Goal: Task Accomplishment & Management: Use online tool/utility

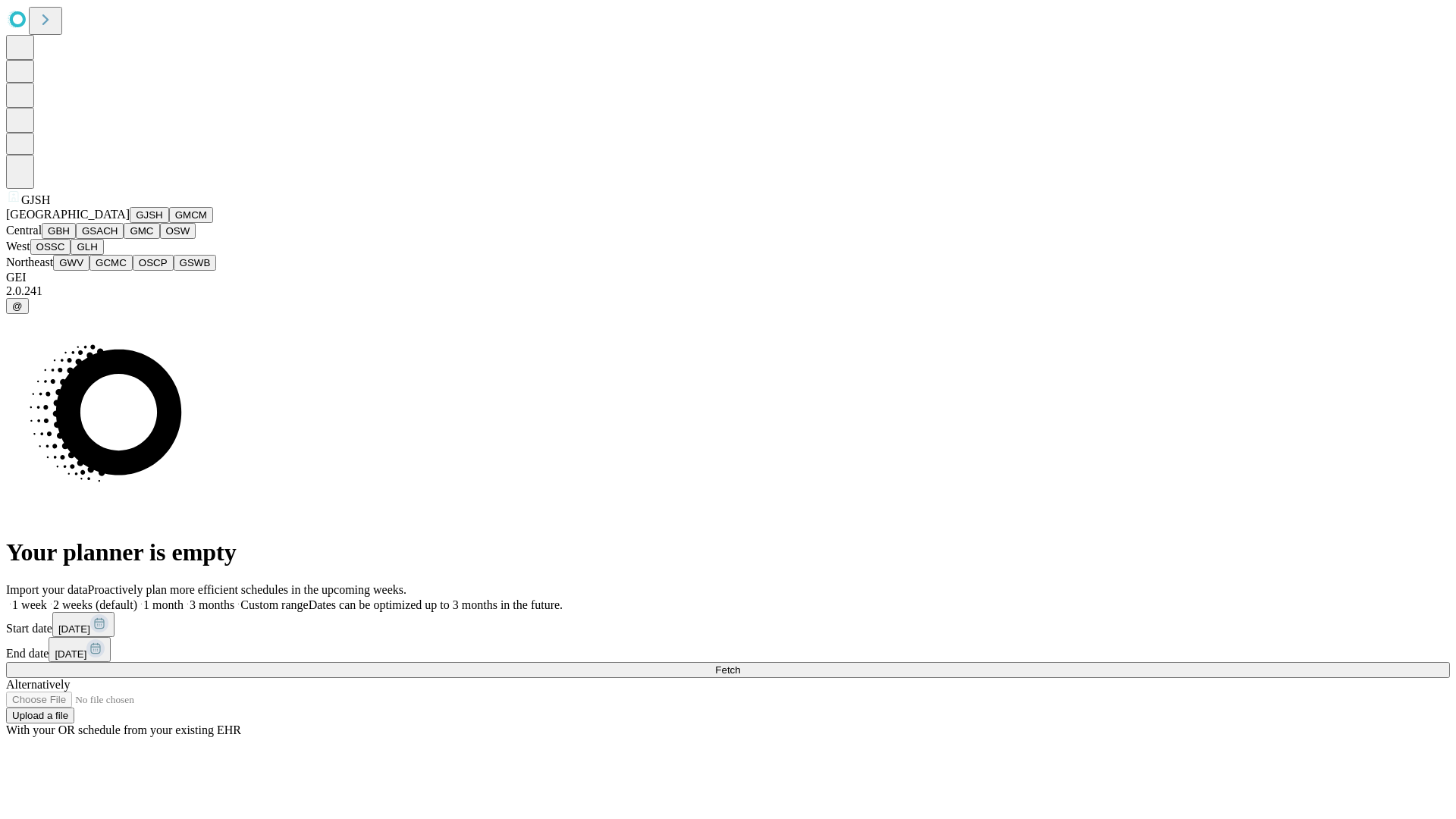
click at [130, 223] on button "GJSH" at bounding box center [149, 215] width 40 height 16
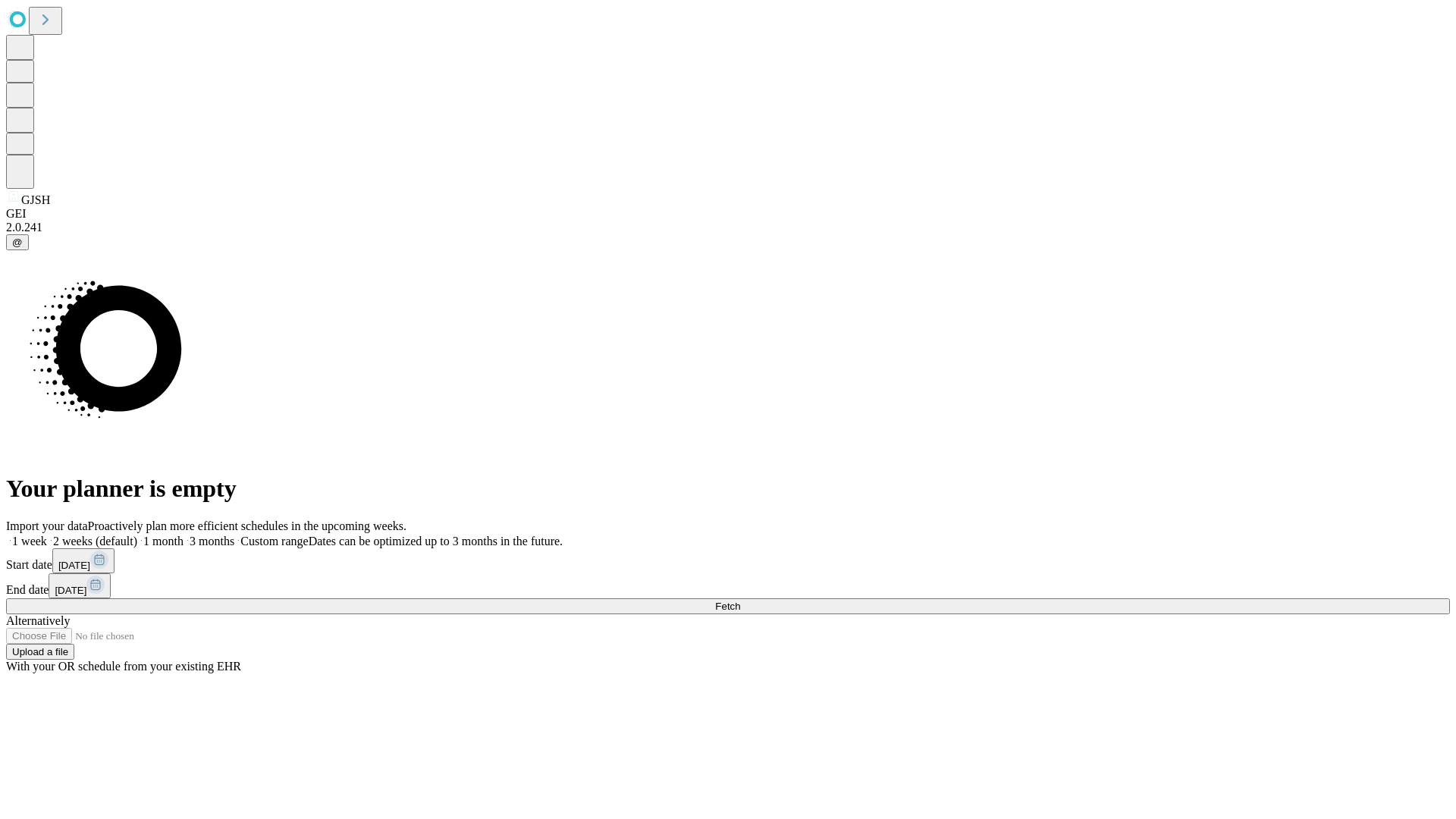
click at [47, 534] on label "1 week" at bounding box center [26, 540] width 41 height 13
click at [740, 600] on span "Fetch" at bounding box center [728, 606] width 25 height 12
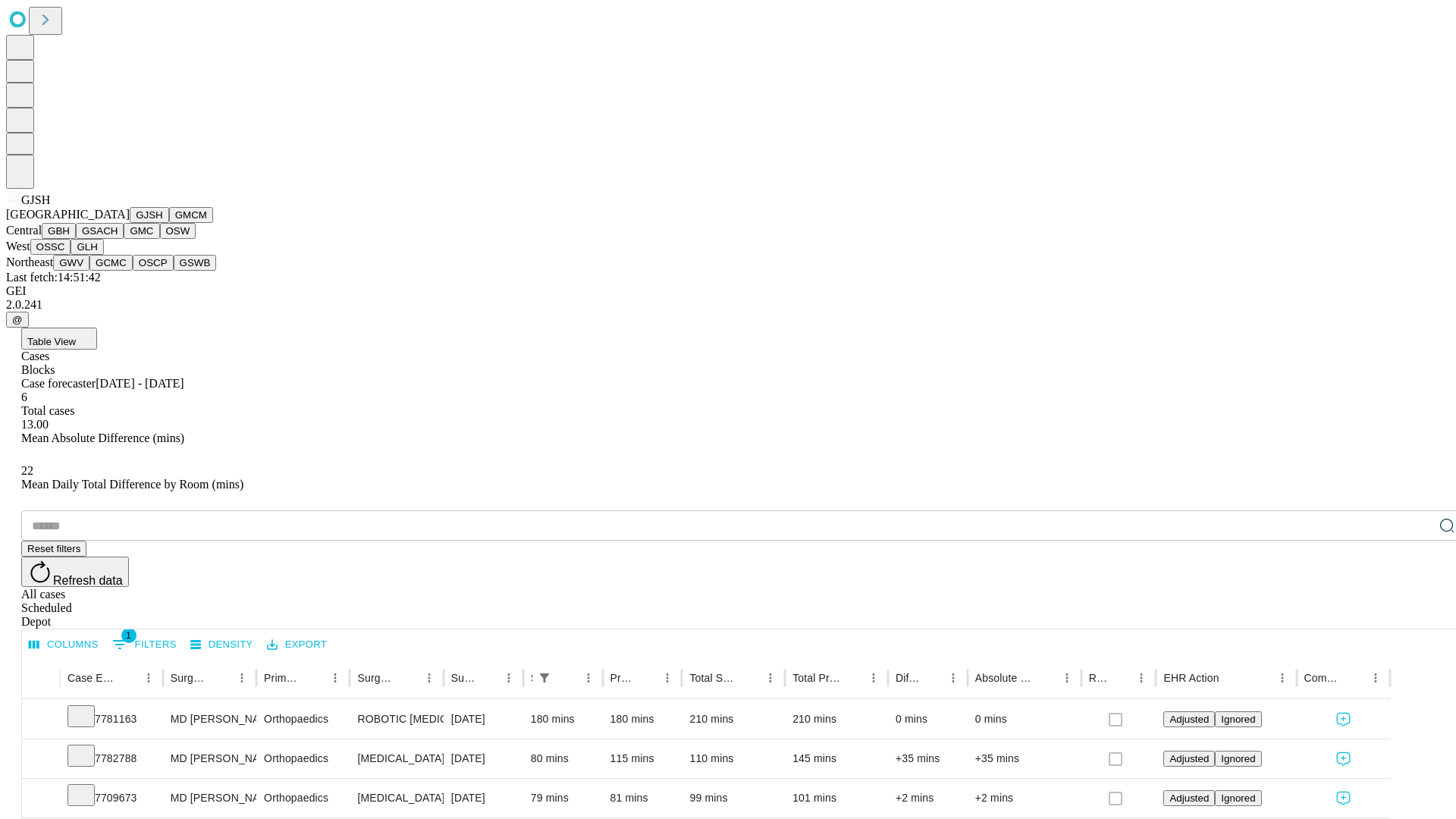
click at [169, 223] on button "GMCM" at bounding box center [191, 215] width 44 height 16
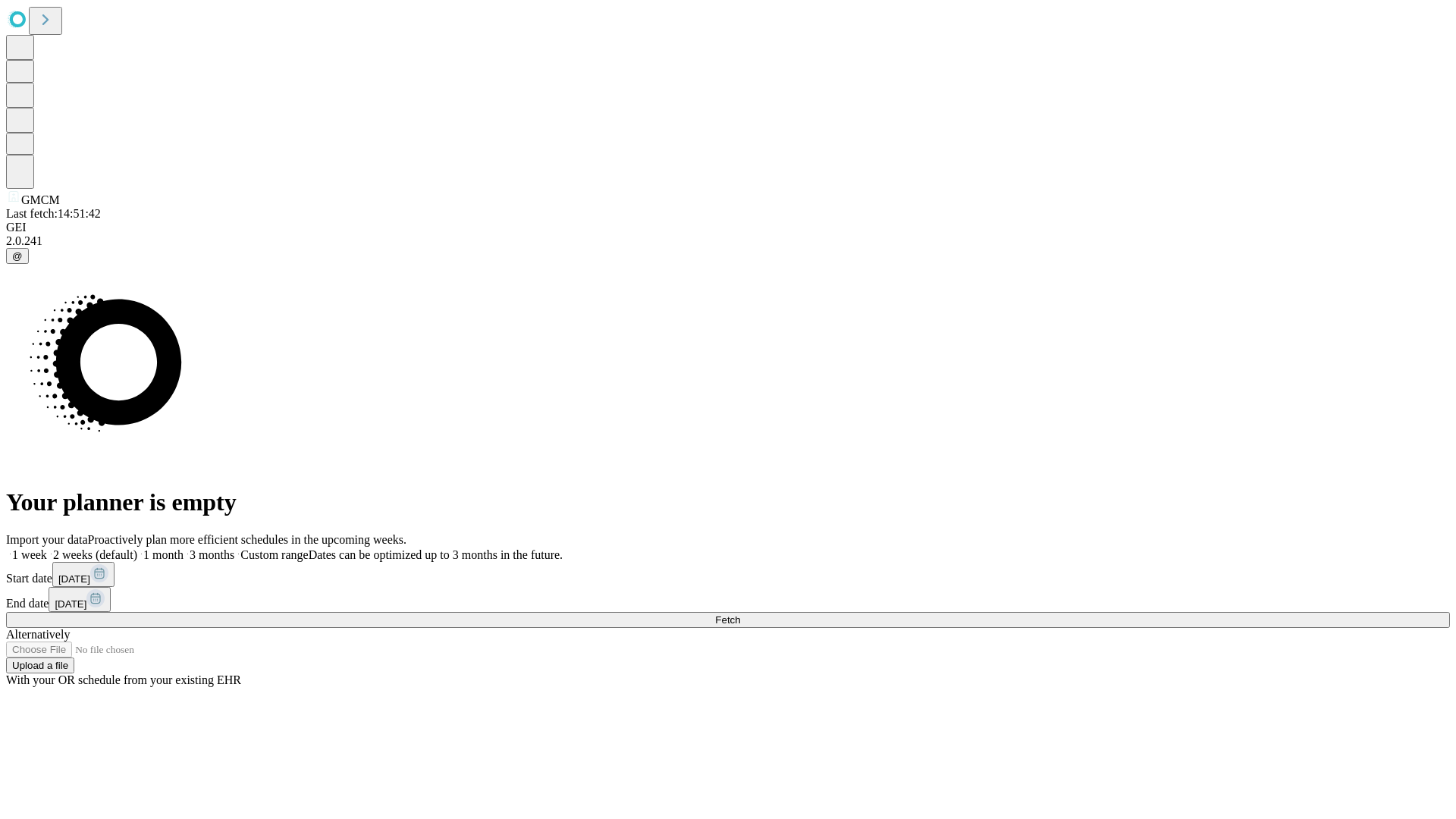
click at [47, 548] on label "1 week" at bounding box center [26, 554] width 41 height 13
click at [740, 614] on span "Fetch" at bounding box center [728, 620] width 25 height 12
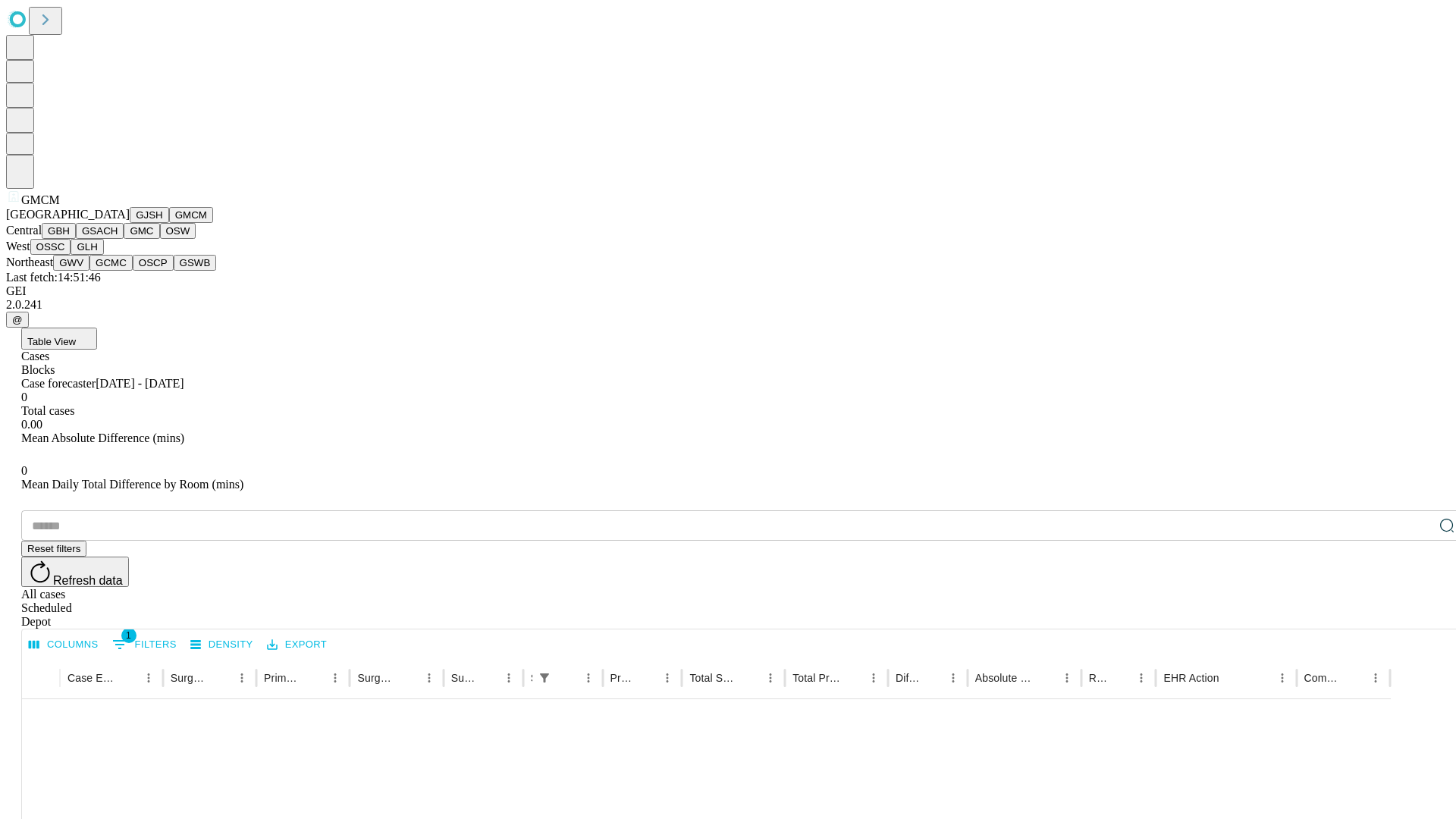
click at [76, 239] on button "GBH" at bounding box center [59, 231] width 35 height 16
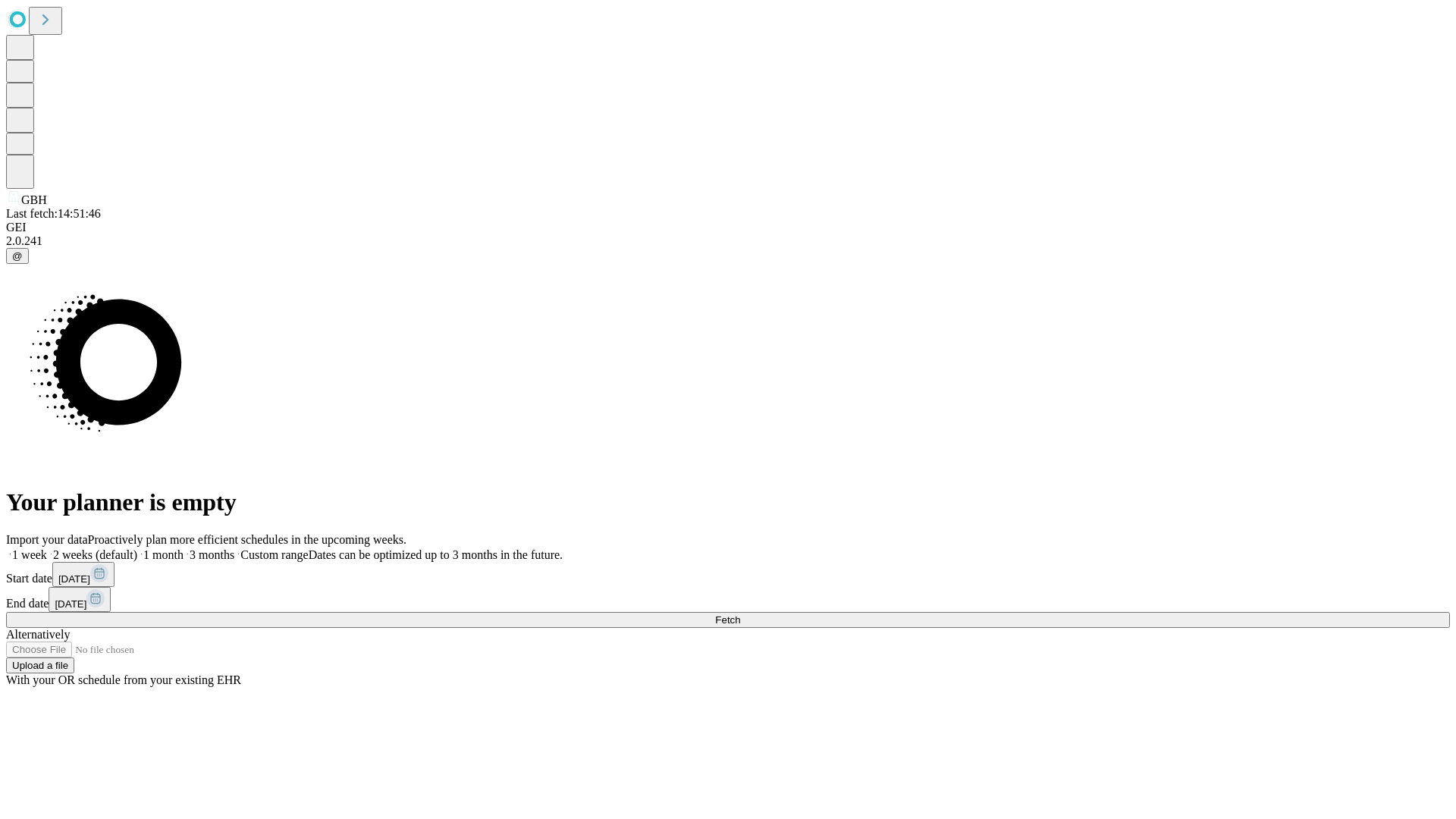
click at [740, 614] on span "Fetch" at bounding box center [728, 620] width 25 height 12
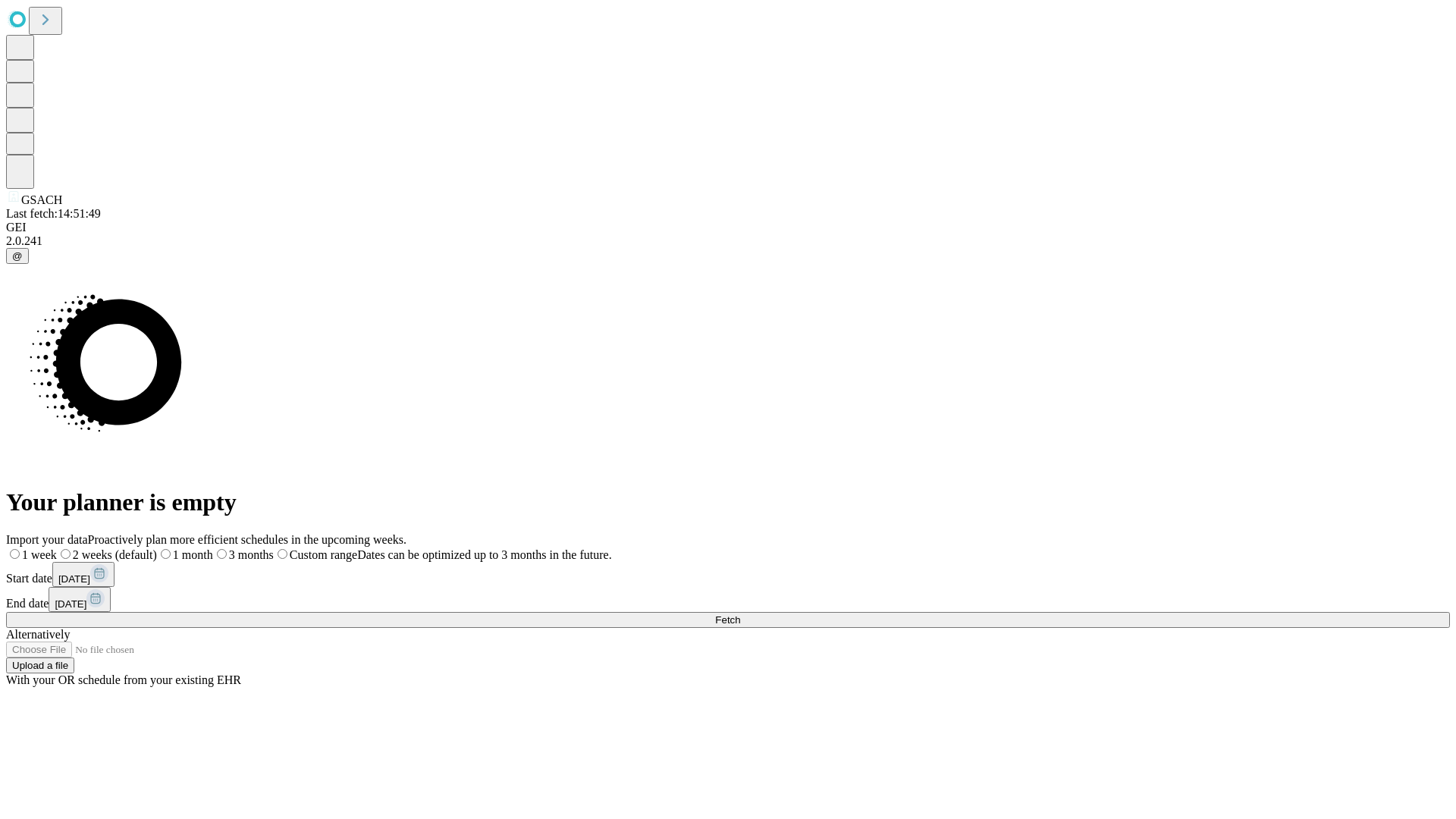
click at [57, 548] on label "1 week" at bounding box center [31, 554] width 51 height 13
click at [740, 614] on span "Fetch" at bounding box center [728, 620] width 25 height 12
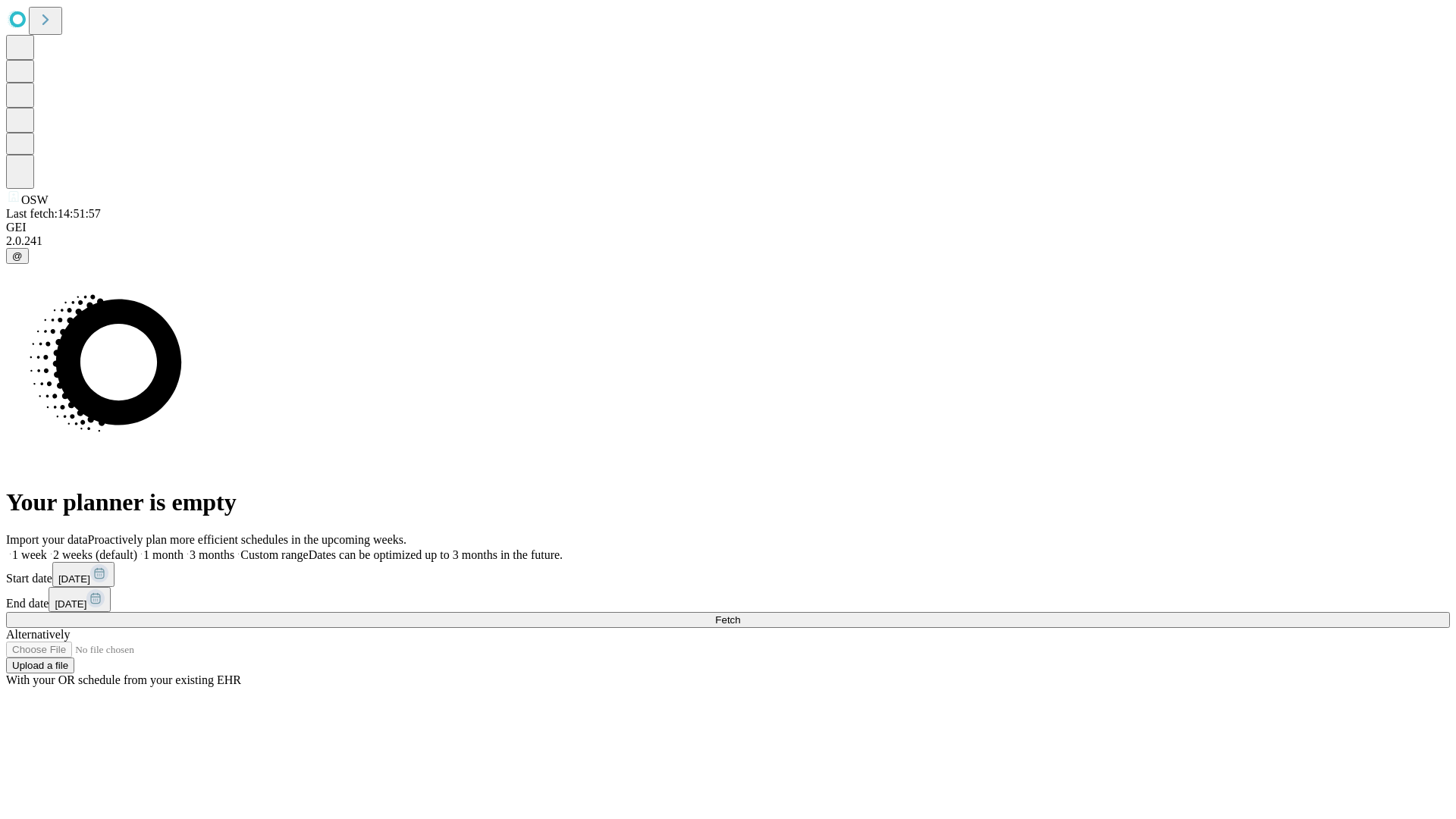
click at [47, 548] on label "1 week" at bounding box center [26, 554] width 41 height 13
click at [740, 614] on span "Fetch" at bounding box center [728, 620] width 25 height 12
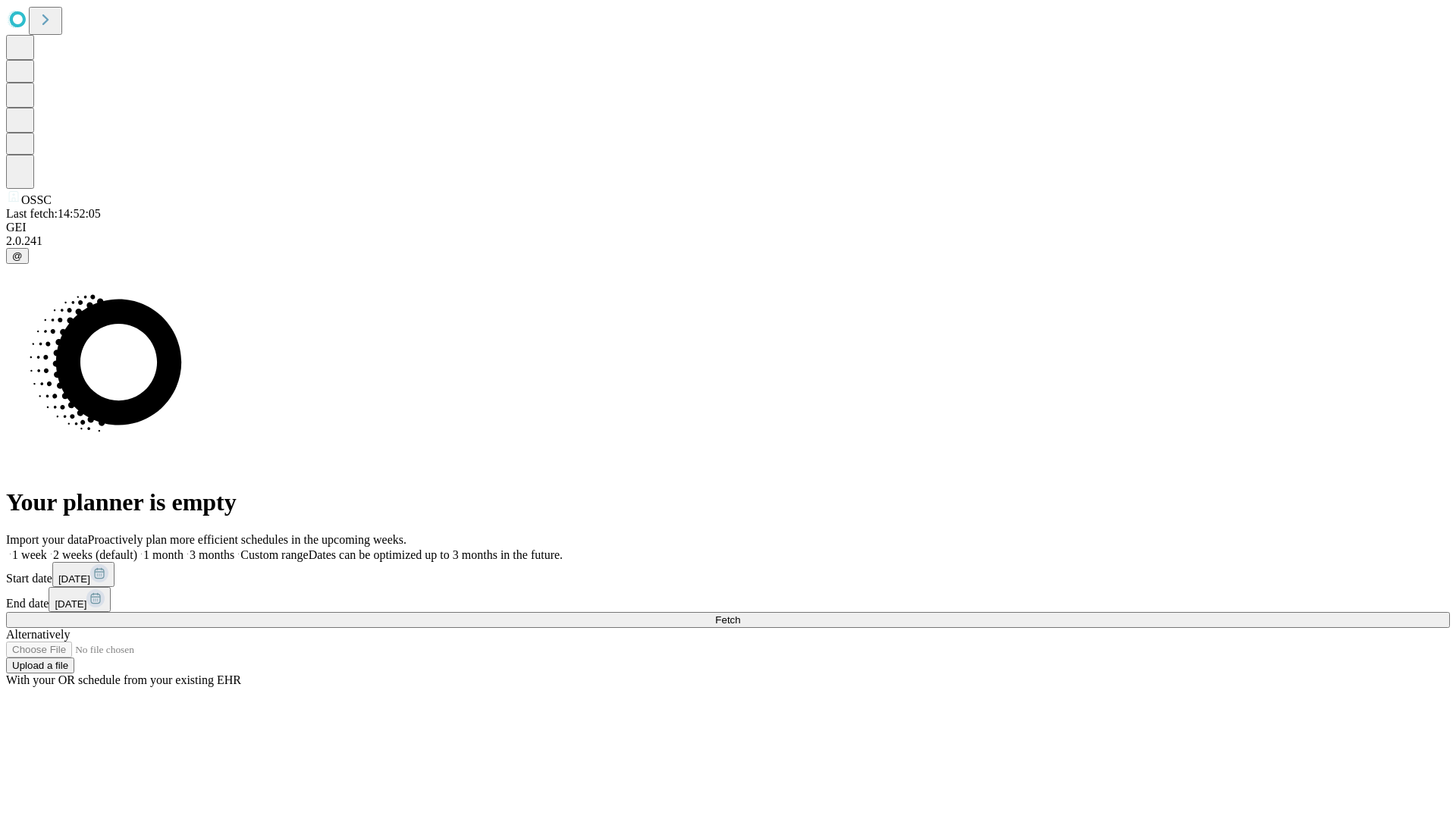
click at [47, 548] on label "1 week" at bounding box center [26, 554] width 41 height 13
click at [740, 614] on span "Fetch" at bounding box center [728, 620] width 25 height 12
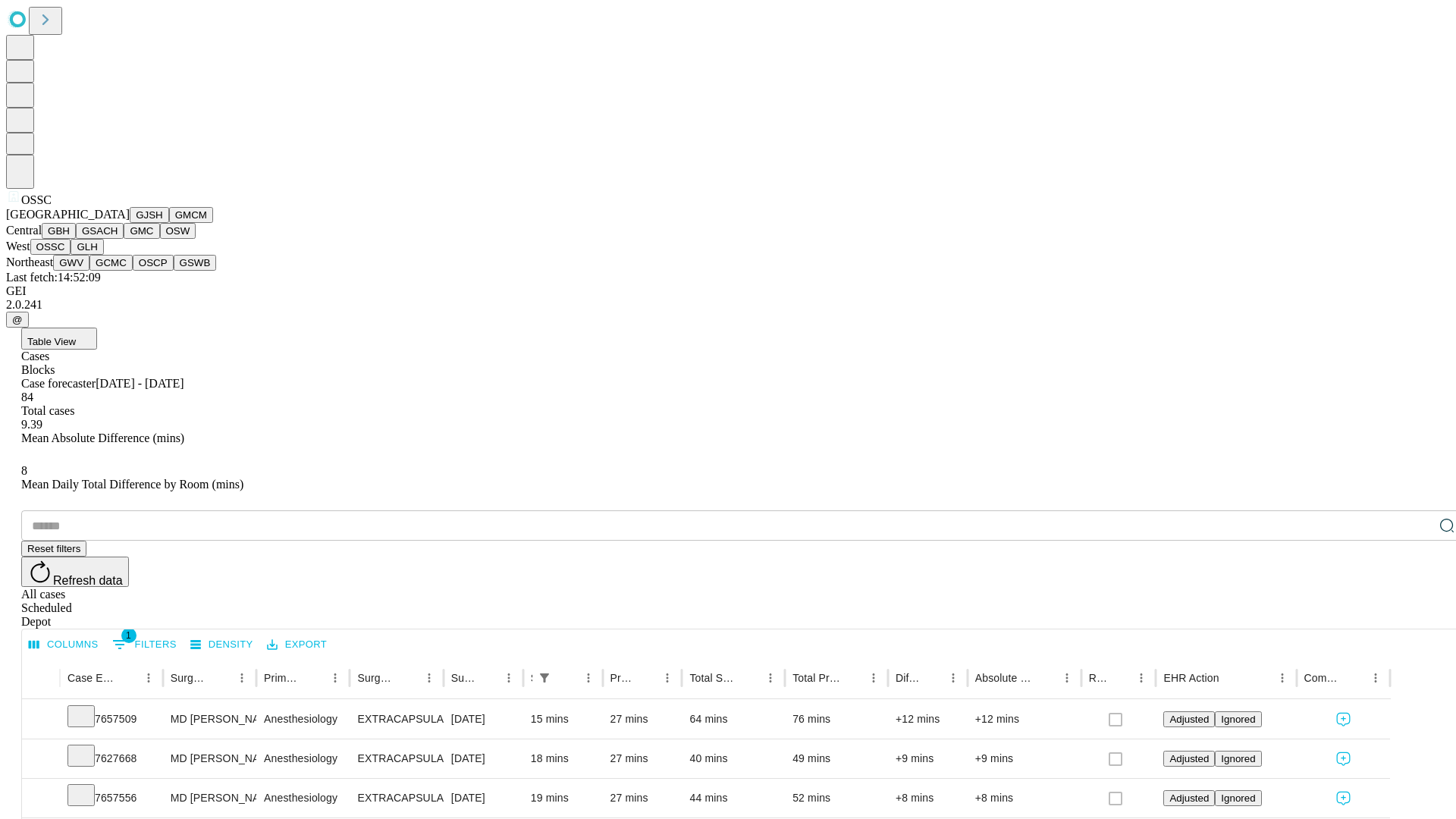
click at [103, 255] on button "GLH" at bounding box center [87, 247] width 33 height 16
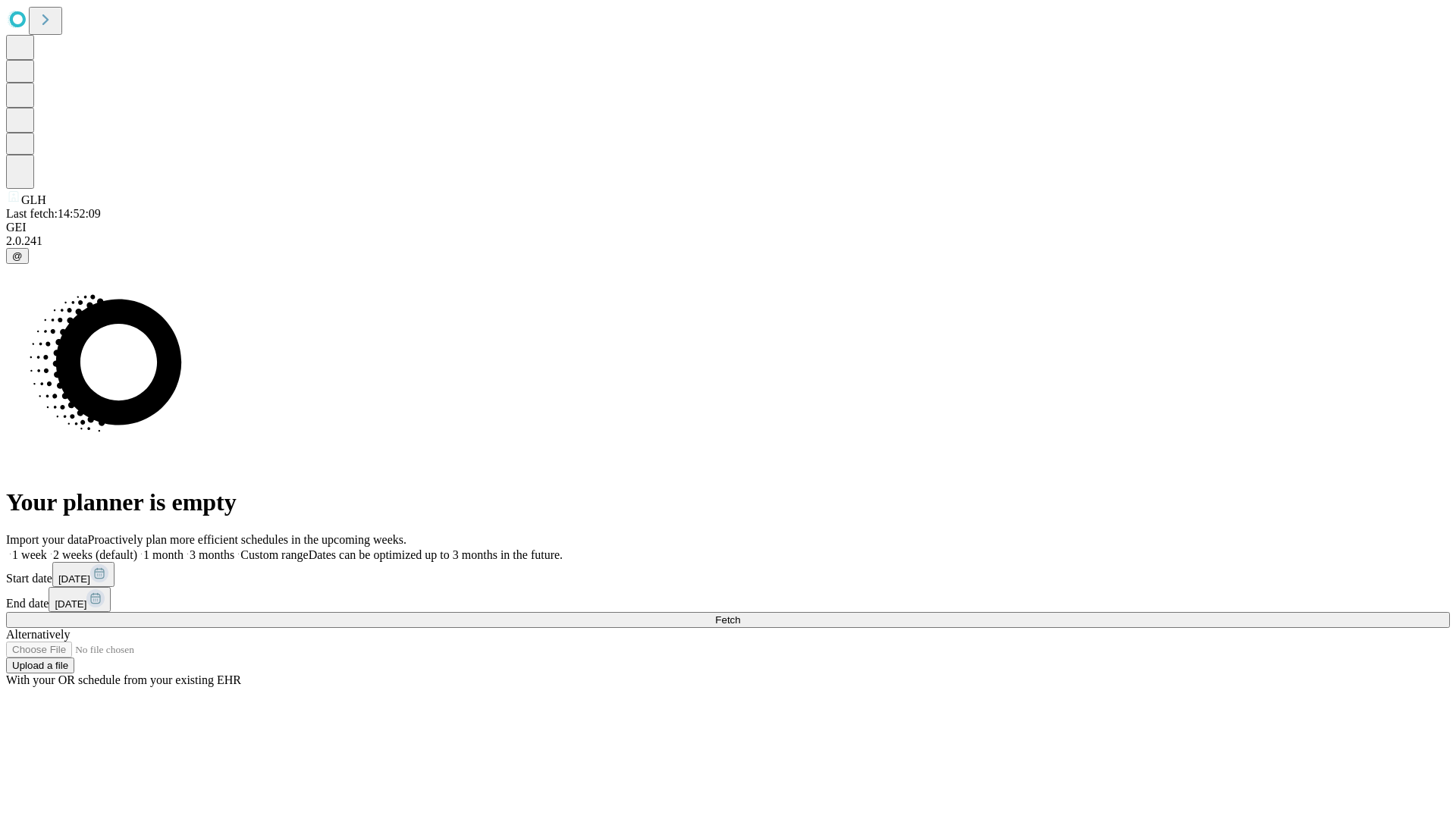
click at [47, 548] on label "1 week" at bounding box center [26, 554] width 41 height 13
click at [740, 614] on span "Fetch" at bounding box center [728, 620] width 25 height 12
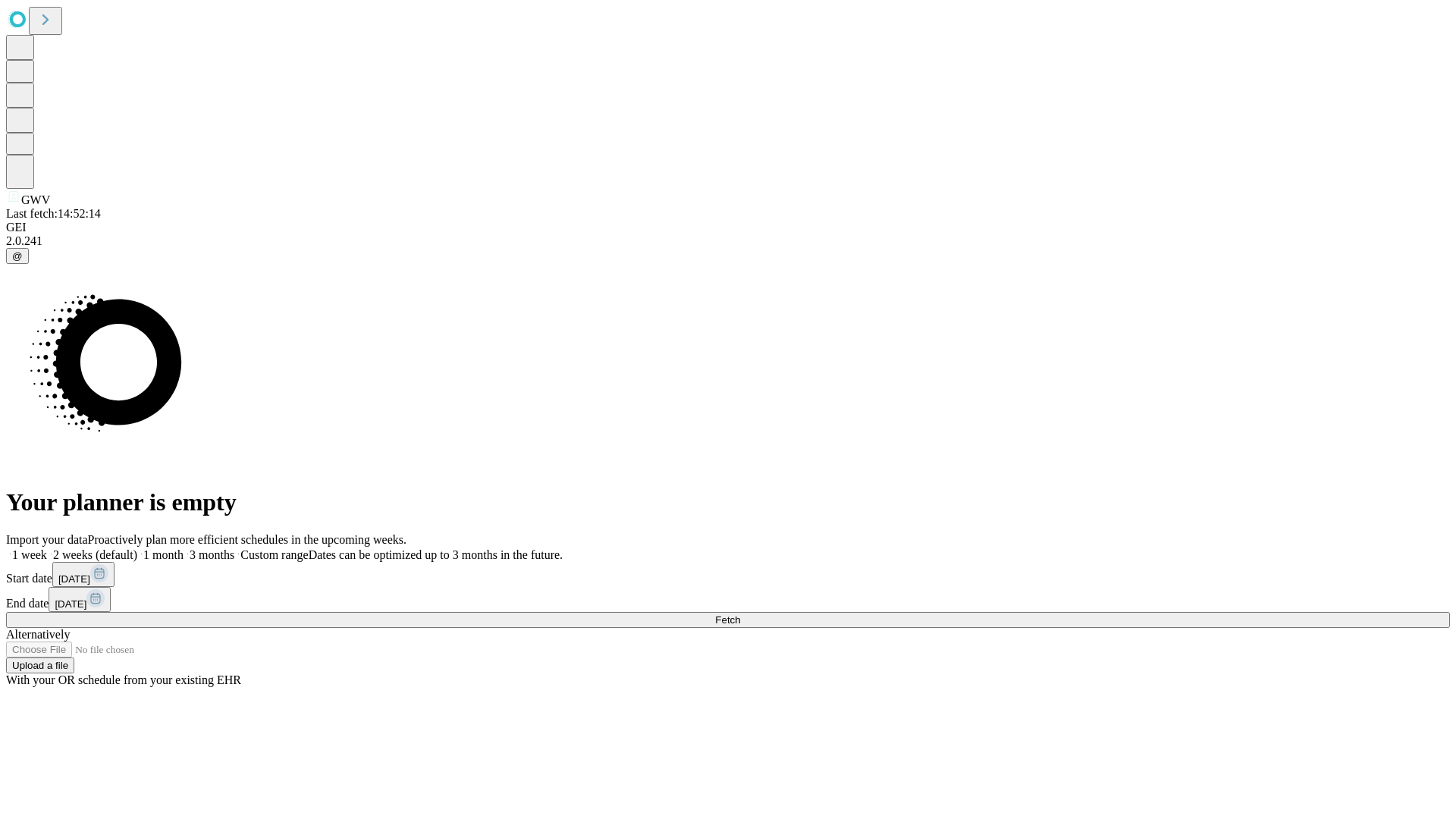
click at [47, 548] on label "1 week" at bounding box center [26, 554] width 41 height 13
click at [740, 614] on span "Fetch" at bounding box center [728, 620] width 25 height 12
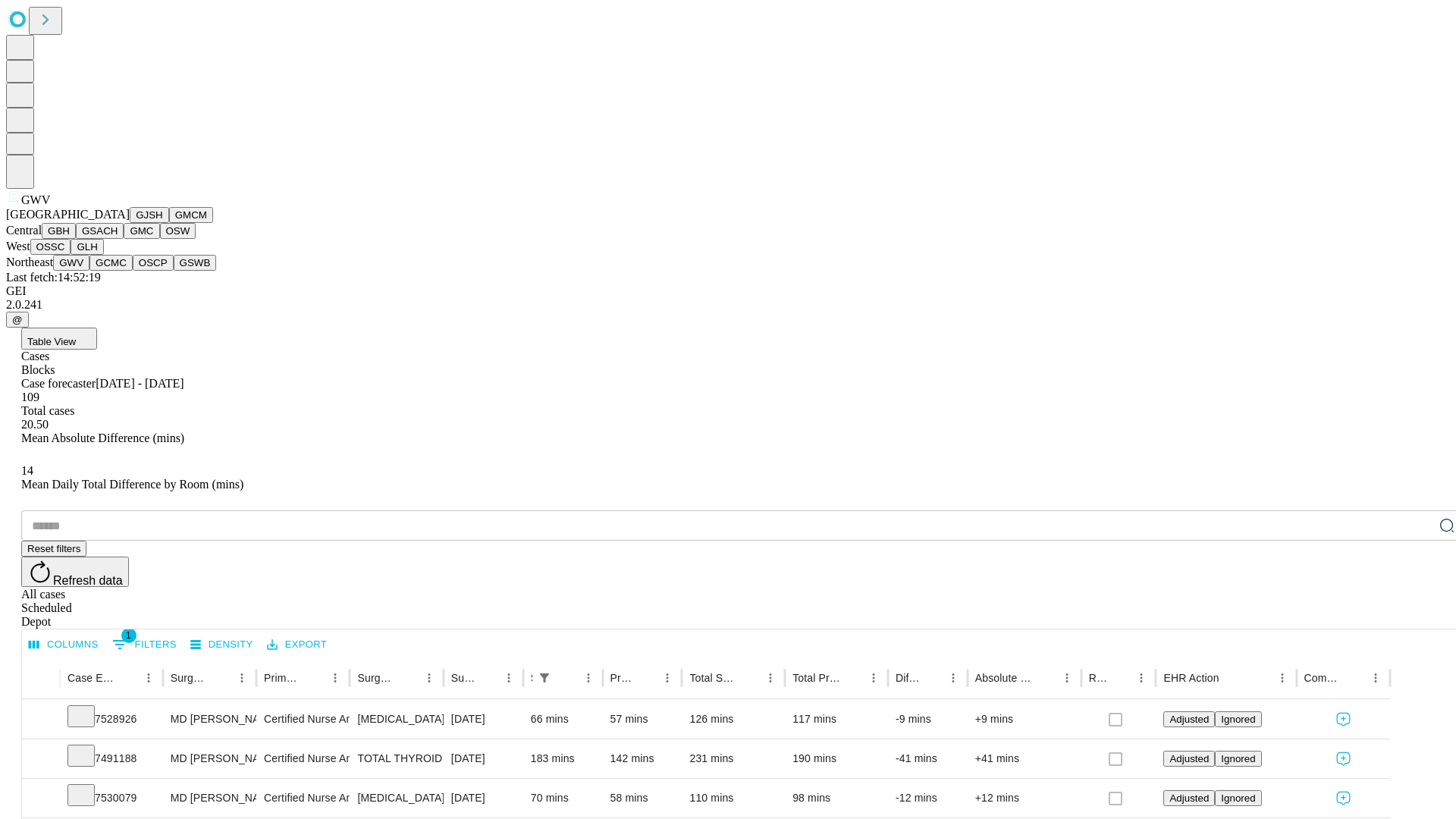
click at [118, 271] on button "GCMC" at bounding box center [110, 263] width 43 height 16
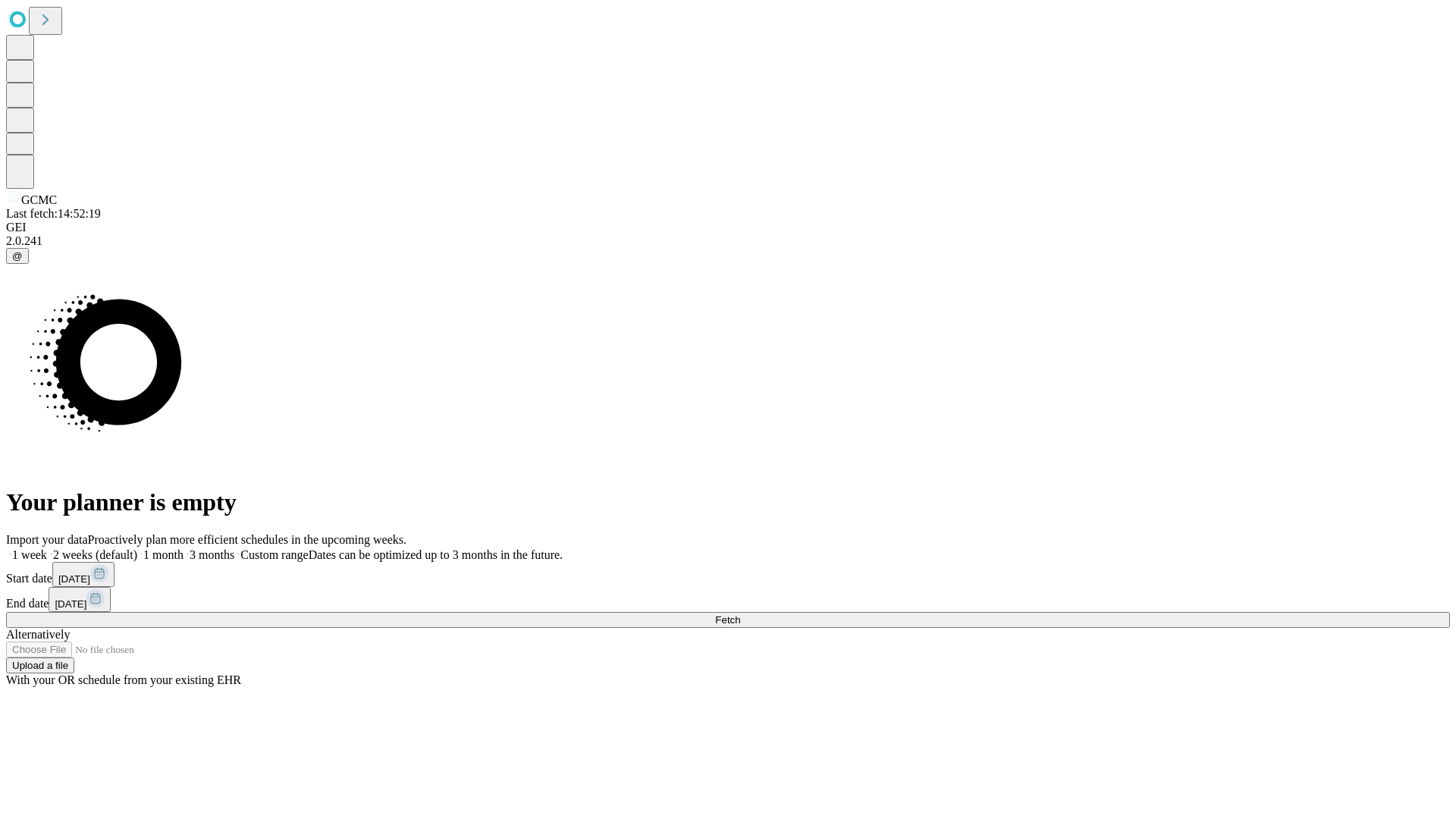
click at [47, 548] on label "1 week" at bounding box center [26, 554] width 41 height 13
click at [740, 614] on span "Fetch" at bounding box center [728, 620] width 25 height 12
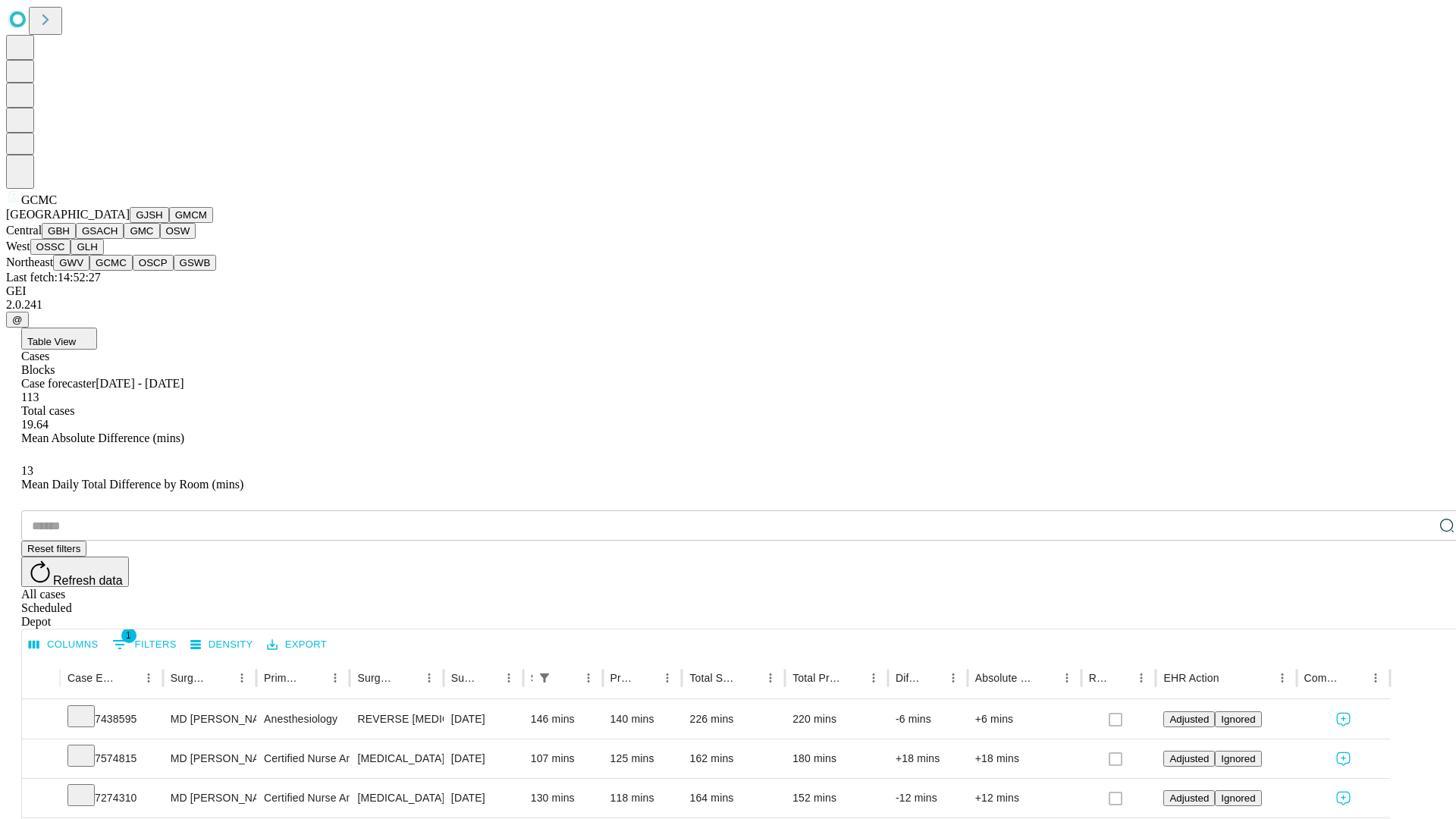
click at [133, 271] on button "OSCP" at bounding box center [153, 263] width 41 height 16
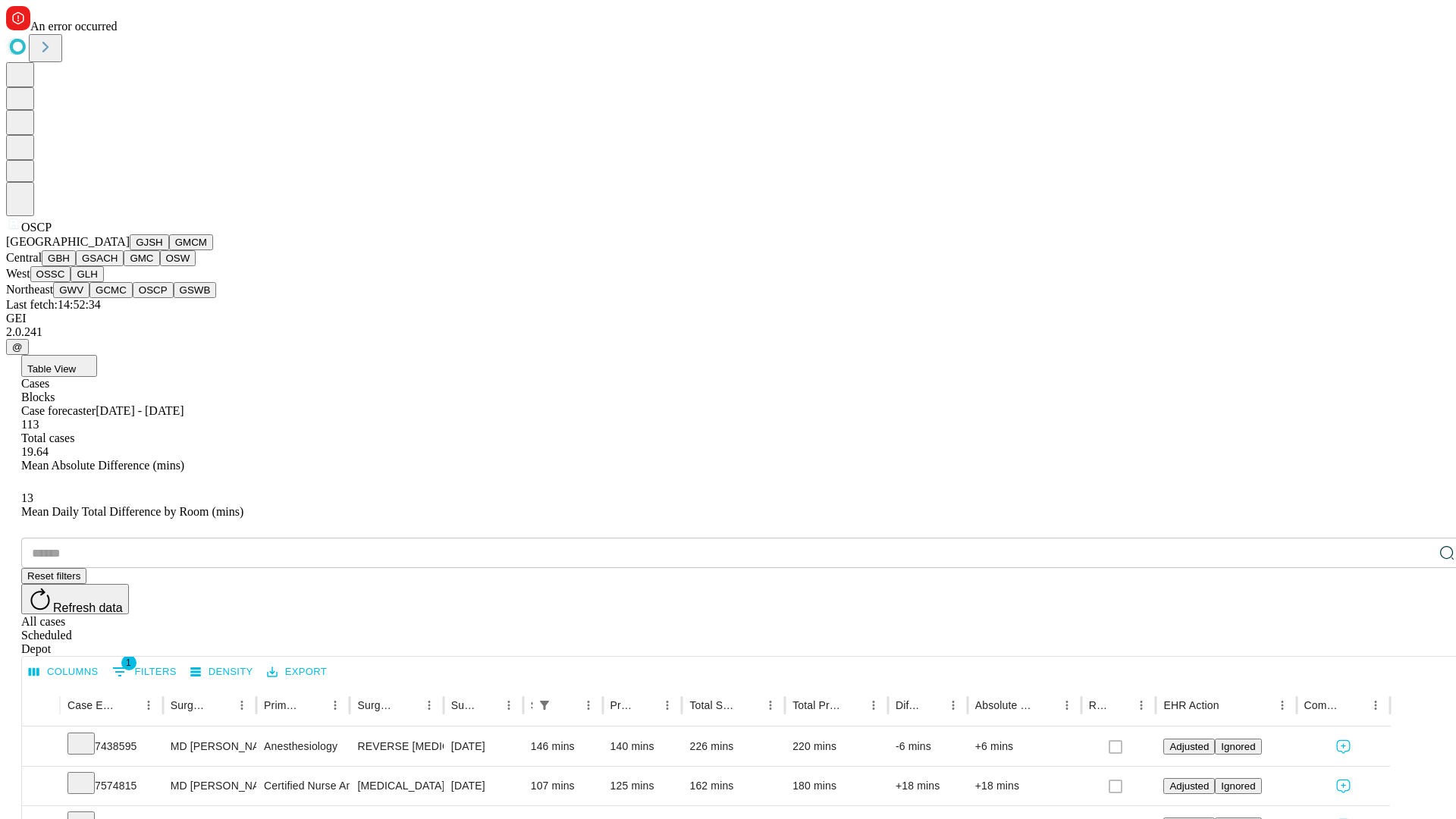
click at [173, 298] on button "GSWB" at bounding box center [195, 290] width 43 height 16
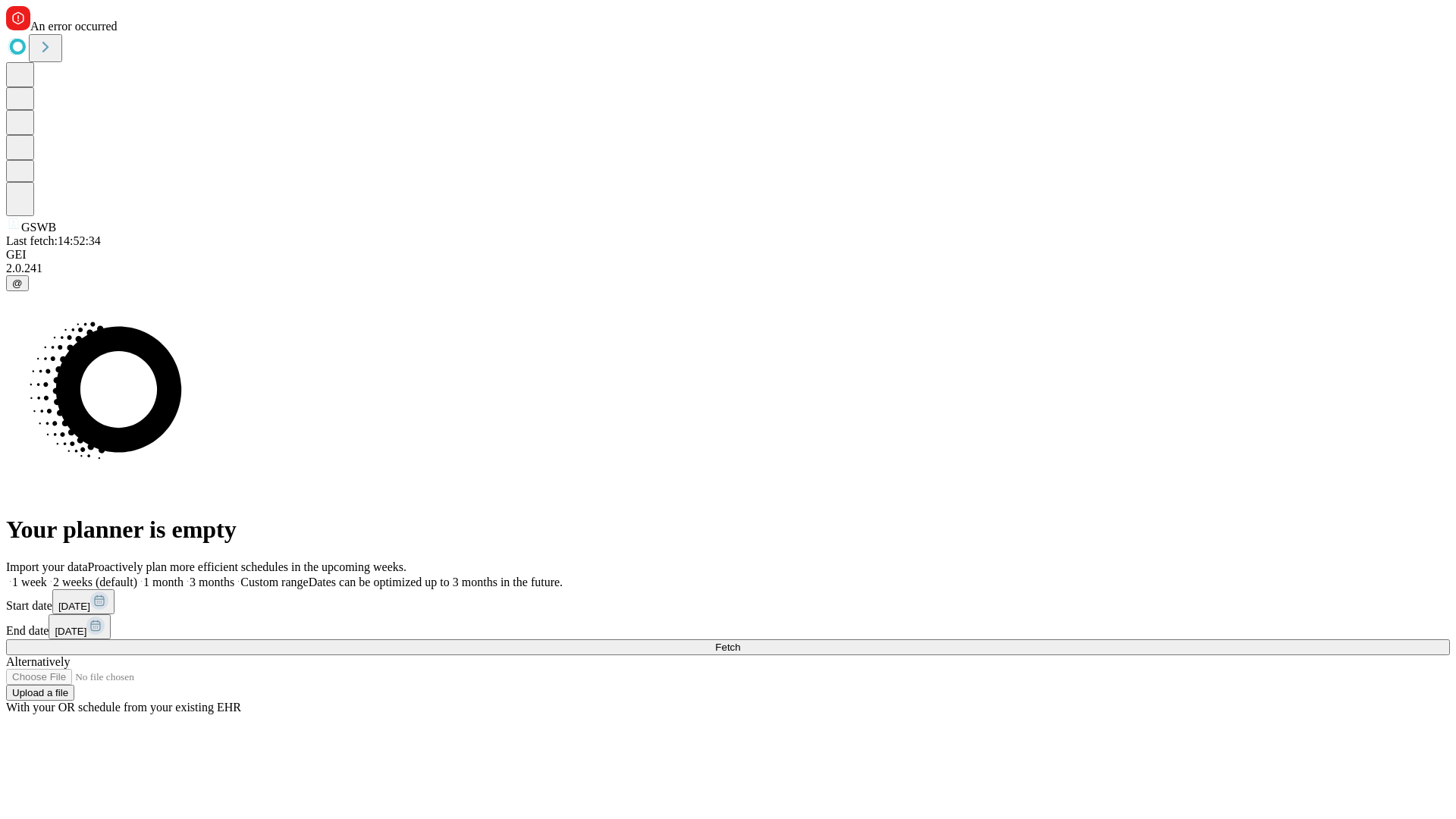
click at [47, 576] on label "1 week" at bounding box center [26, 582] width 41 height 13
click at [740, 641] on span "Fetch" at bounding box center [728, 647] width 25 height 12
